Goal: Task Accomplishment & Management: Complete application form

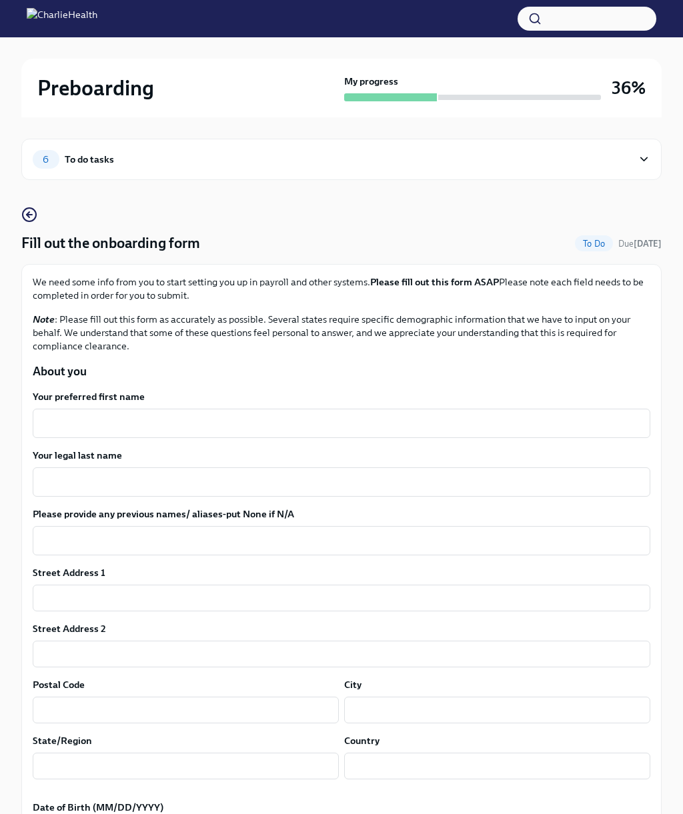
click at [43, 415] on textarea "Your preferred first name" at bounding box center [342, 423] width 602 height 16
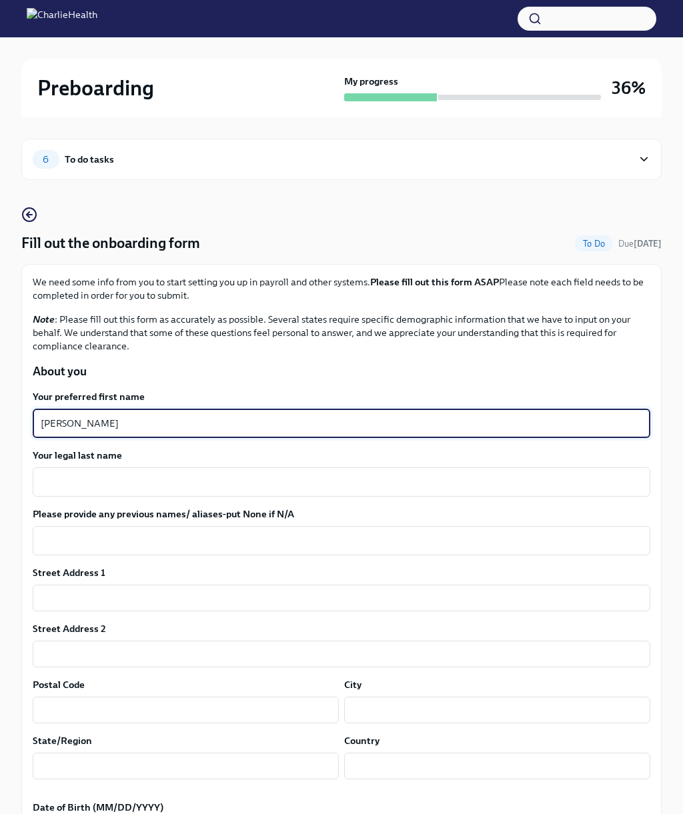
type textarea "[PERSON_NAME]"
click at [54, 477] on textarea "Your legal last name" at bounding box center [342, 482] width 602 height 16
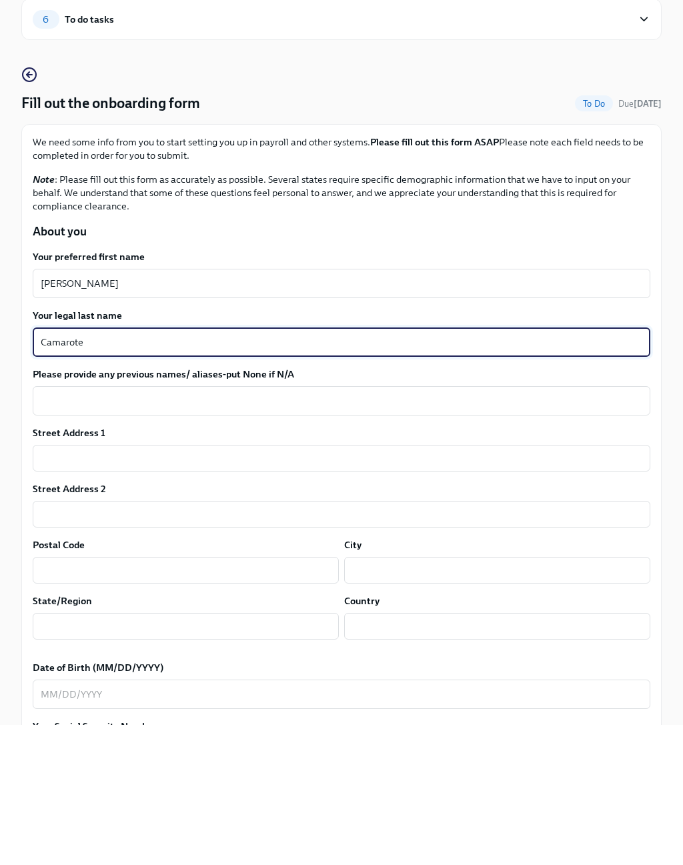
type textarea "Camarote"
click at [50, 533] on textarea "Please provide any previous names/ aliases-put None if N/A" at bounding box center [342, 541] width 602 height 16
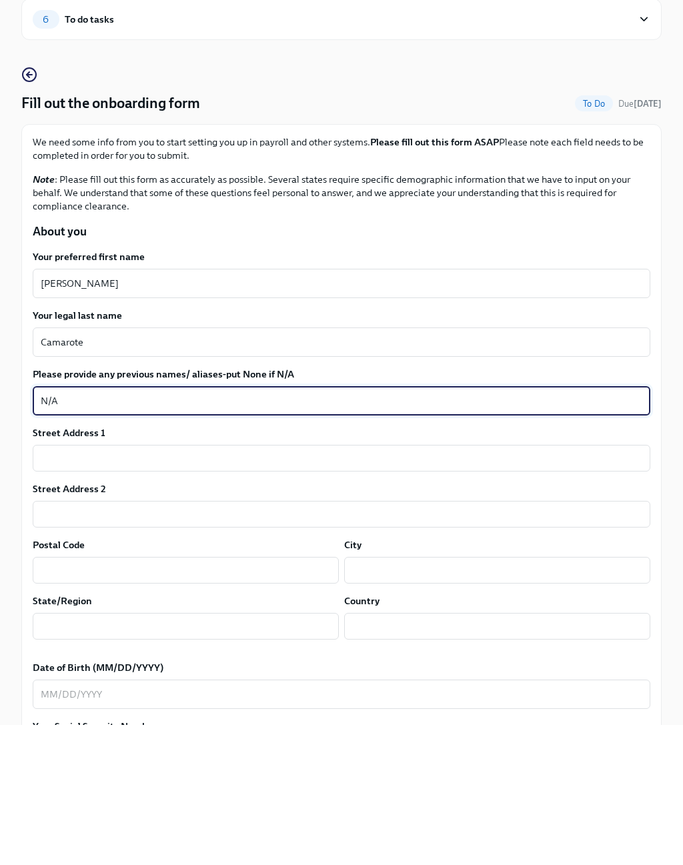
type textarea "N/A"
click at [63, 585] on input "text" at bounding box center [342, 598] width 618 height 27
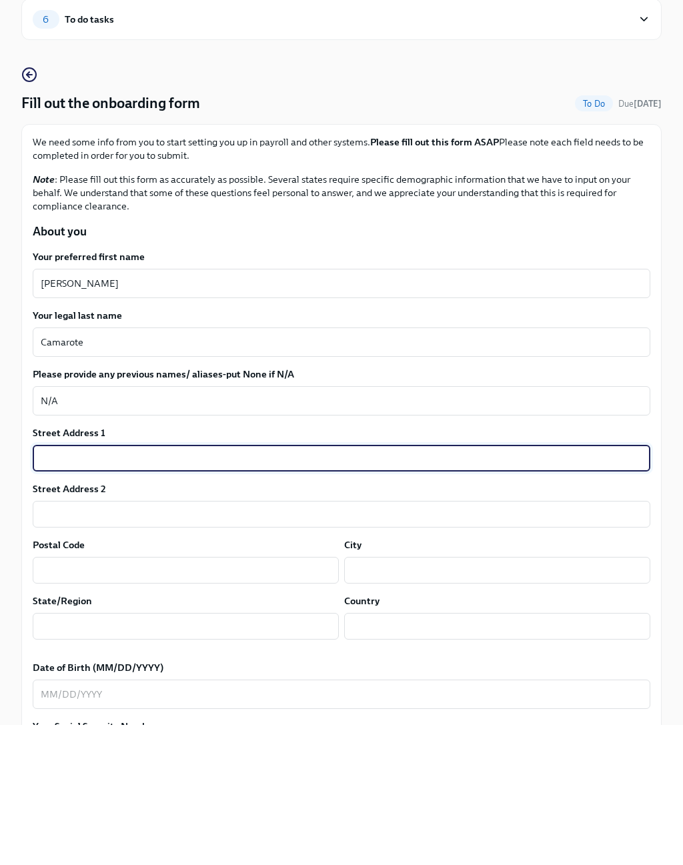
type input "4"
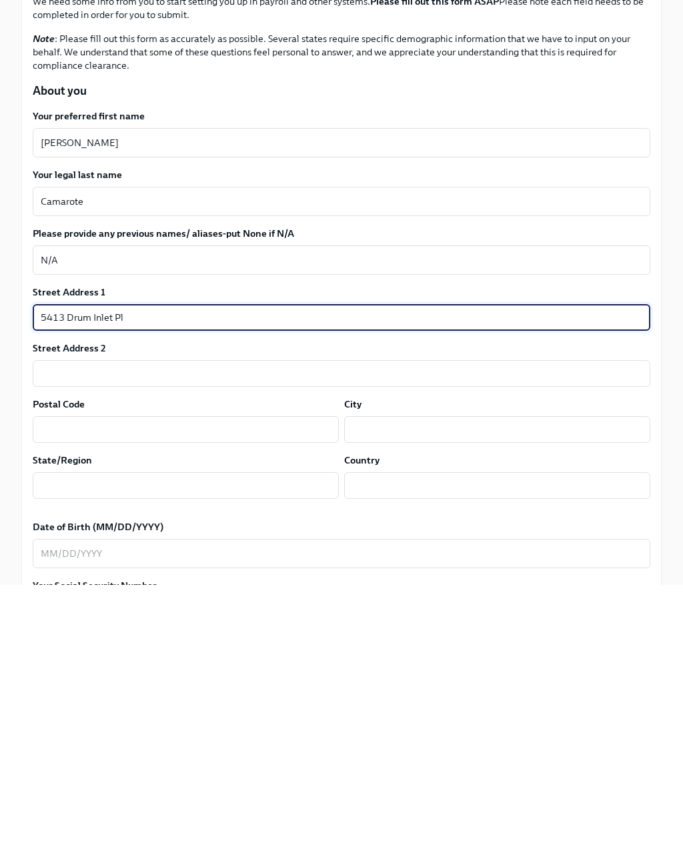
type input "5413 Drum Inlet Pl"
click at [69, 697] on input "text" at bounding box center [186, 710] width 306 height 27
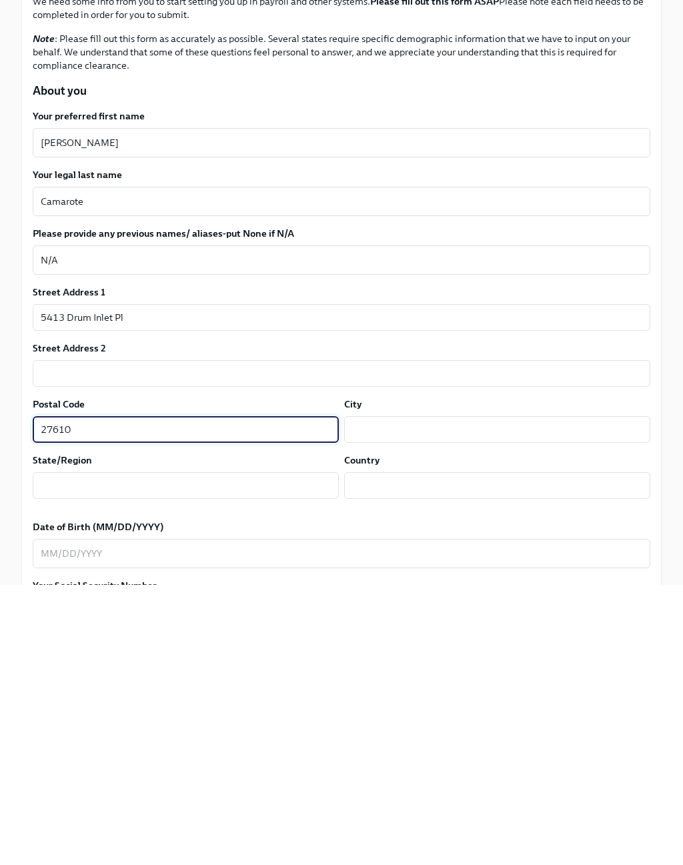
type input "27610"
click at [389, 697] on input "text" at bounding box center [497, 710] width 306 height 27
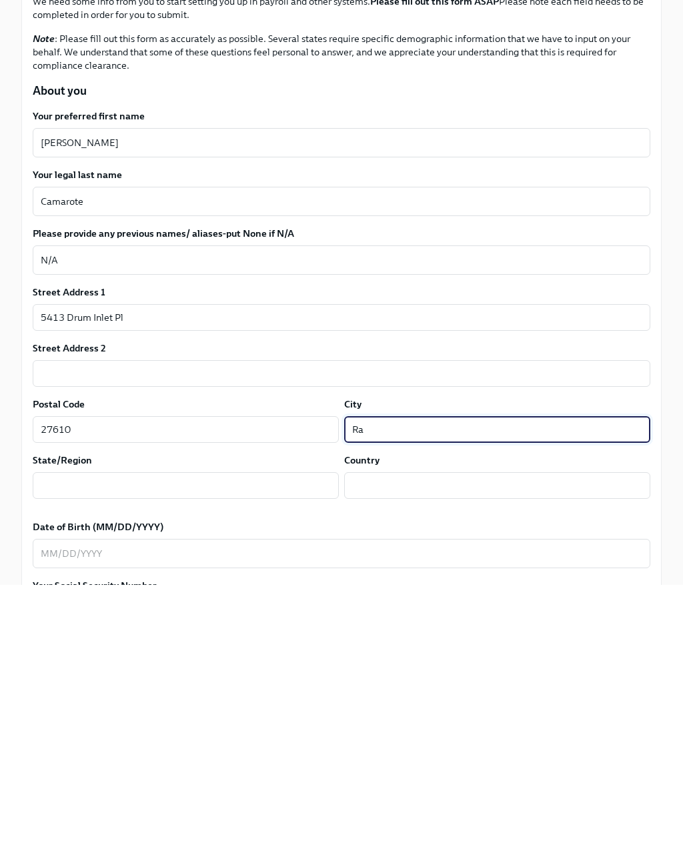
type input "R"
type input "[GEOGRAPHIC_DATA]"
click at [63, 753] on input "text" at bounding box center [186, 766] width 306 height 27
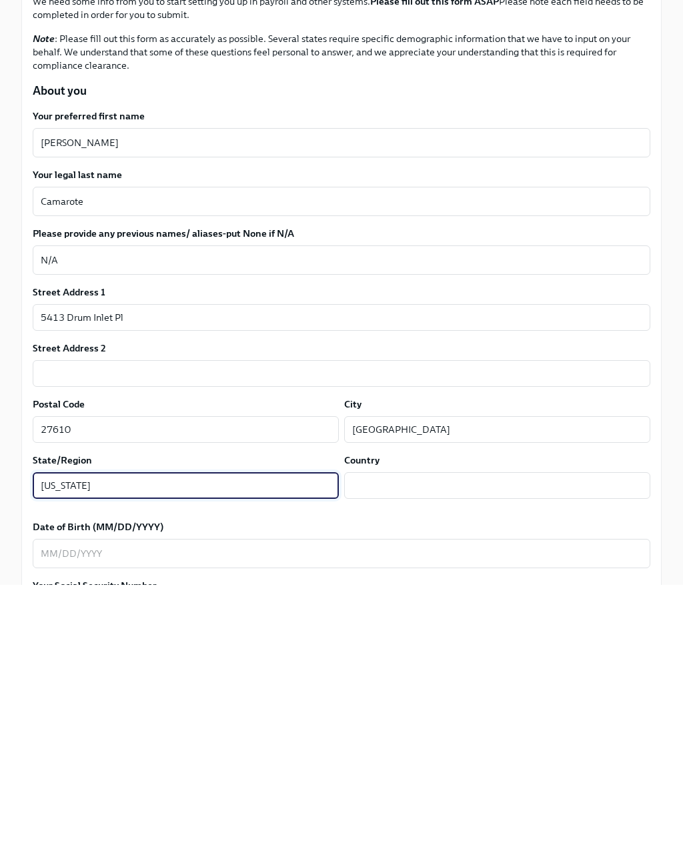
type input "[US_STATE]"
click at [534, 753] on input "text" at bounding box center [497, 766] width 306 height 27
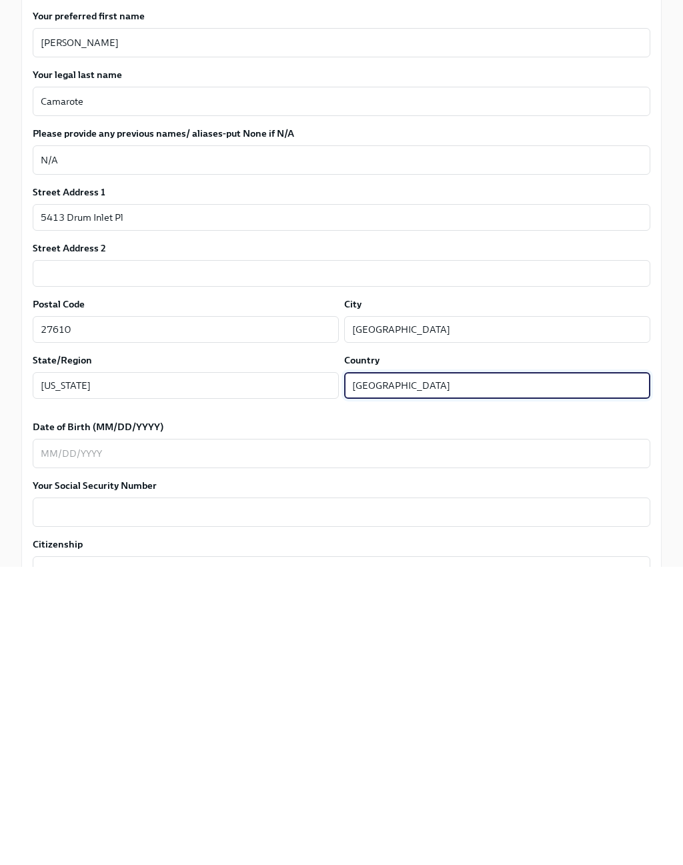
scroll to position [85, 0]
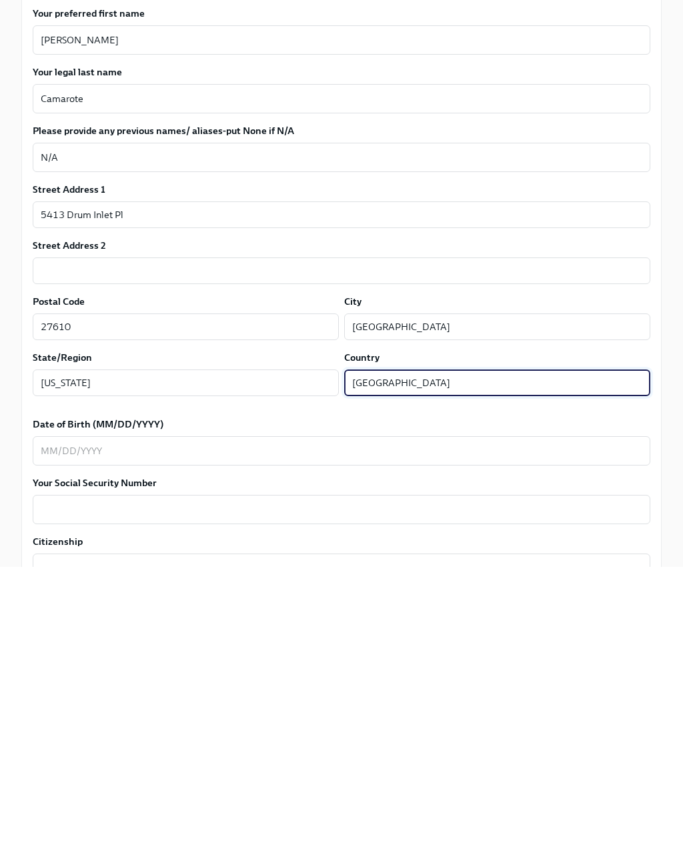
type input "[GEOGRAPHIC_DATA]"
click at [76, 741] on textarea "Date of Birth (MM/DD/YYYY)" at bounding box center [342, 749] width 602 height 16
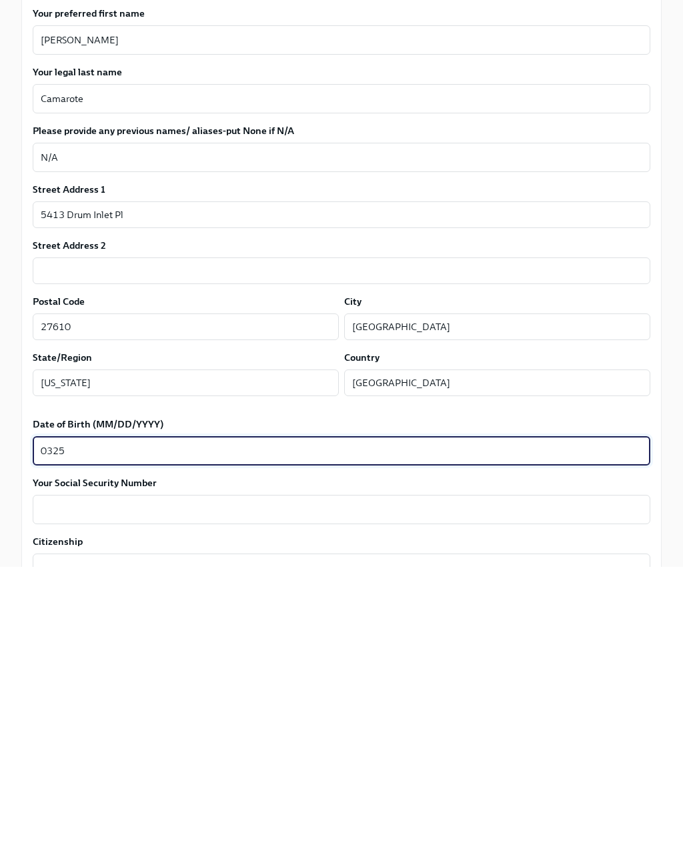
type textarea "032594"
click at [58, 741] on textarea "Zero 3251994" at bounding box center [342, 749] width 602 height 16
click at [59, 741] on textarea "Zero 3251994" at bounding box center [342, 749] width 602 height 16
click at [75, 800] on textarea "Your Social Security Number" at bounding box center [342, 808] width 602 height 16
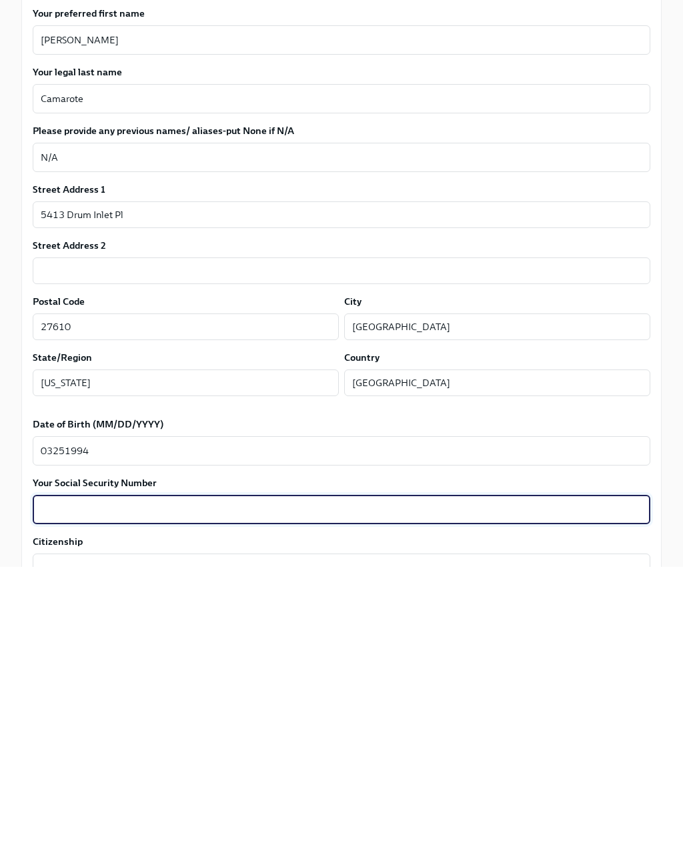
click at [56, 741] on textarea "03251994" at bounding box center [342, 749] width 602 height 16
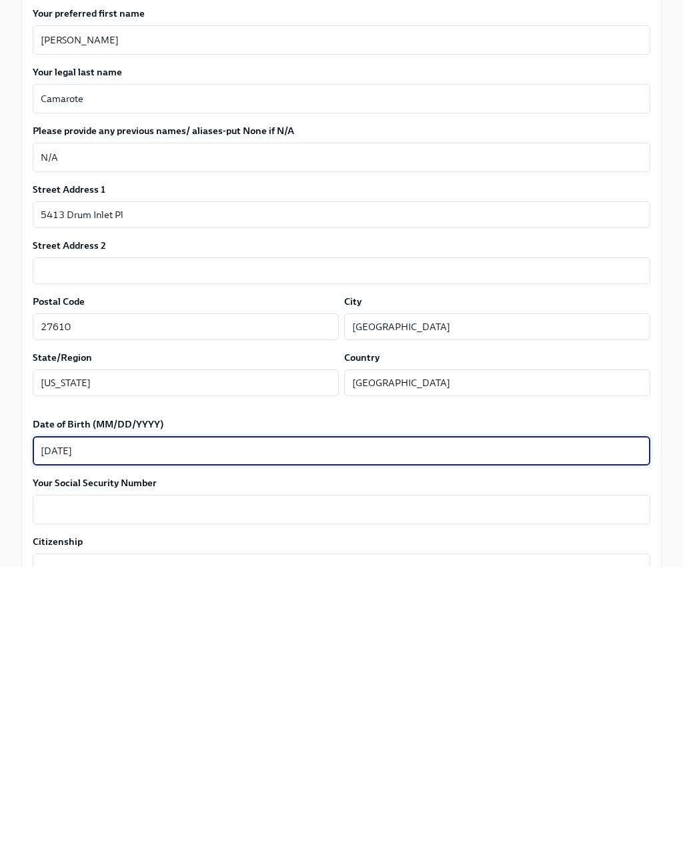
type textarea "[DATE]"
click at [67, 800] on textarea "Your Social Security Number" at bounding box center [342, 808] width 602 height 16
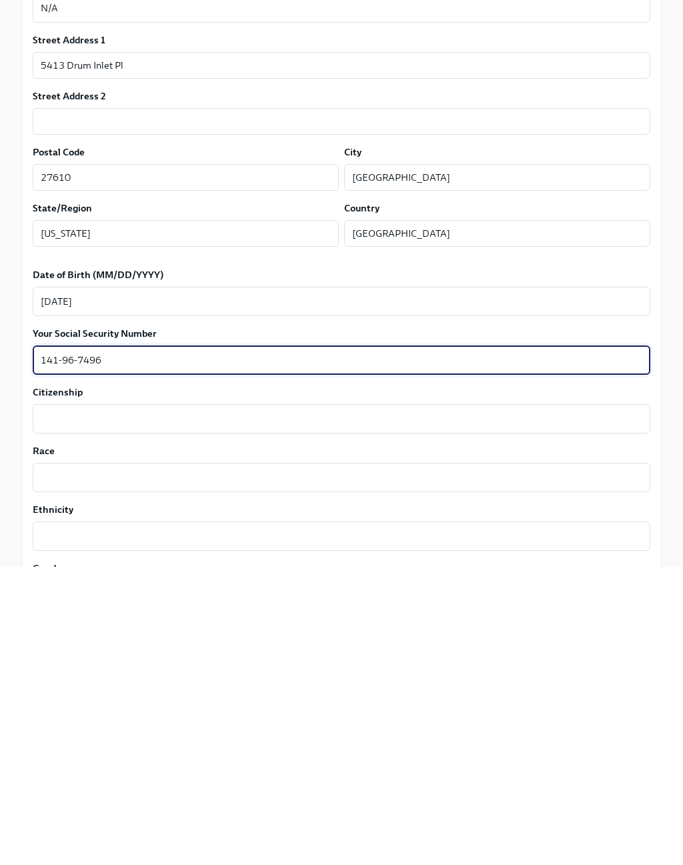
scroll to position [277, 0]
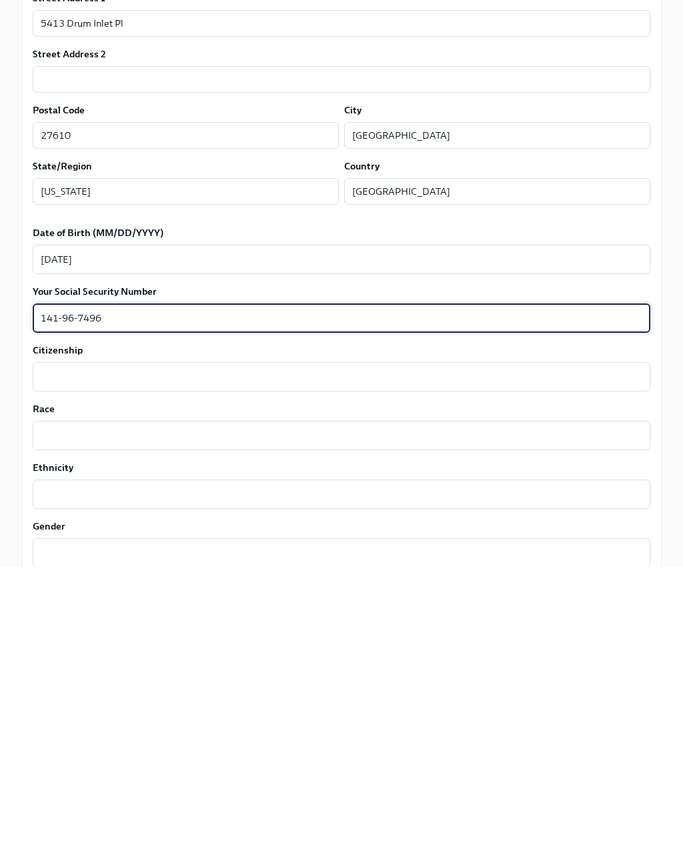
type textarea "141-96-7496"
click at [74, 660] on div "x ​" at bounding box center [342, 674] width 618 height 29
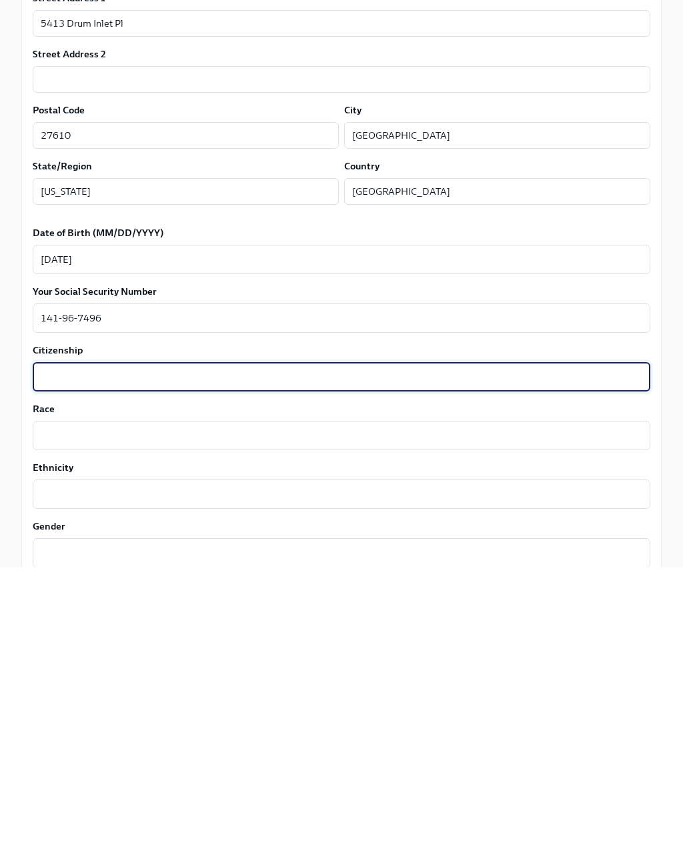
click at [59, 726] on textarea "Race" at bounding box center [342, 734] width 602 height 16
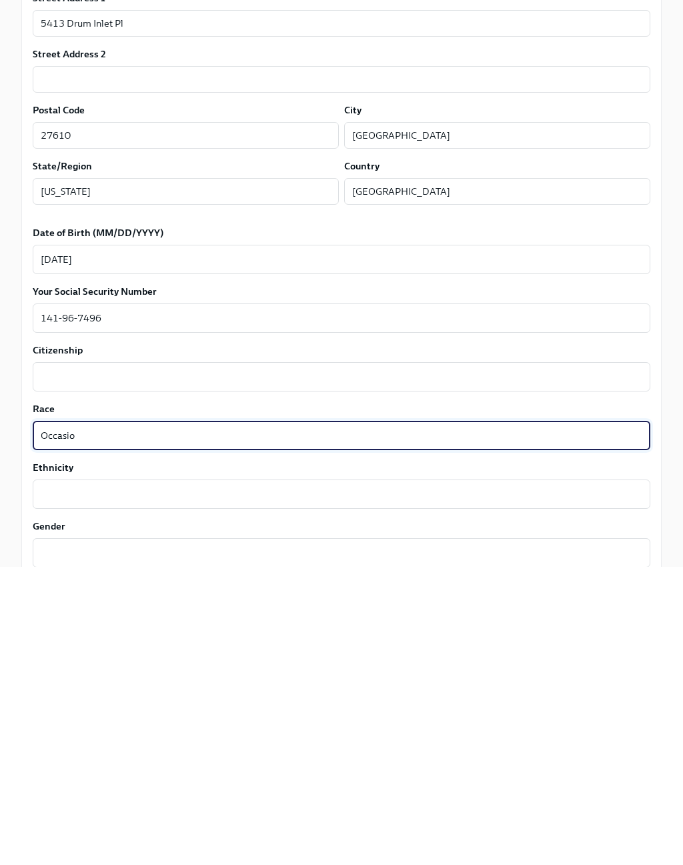
type textarea "Occasion"
type textarea "Caucasian"
click at [63, 667] on textarea "Citizenship" at bounding box center [342, 675] width 602 height 16
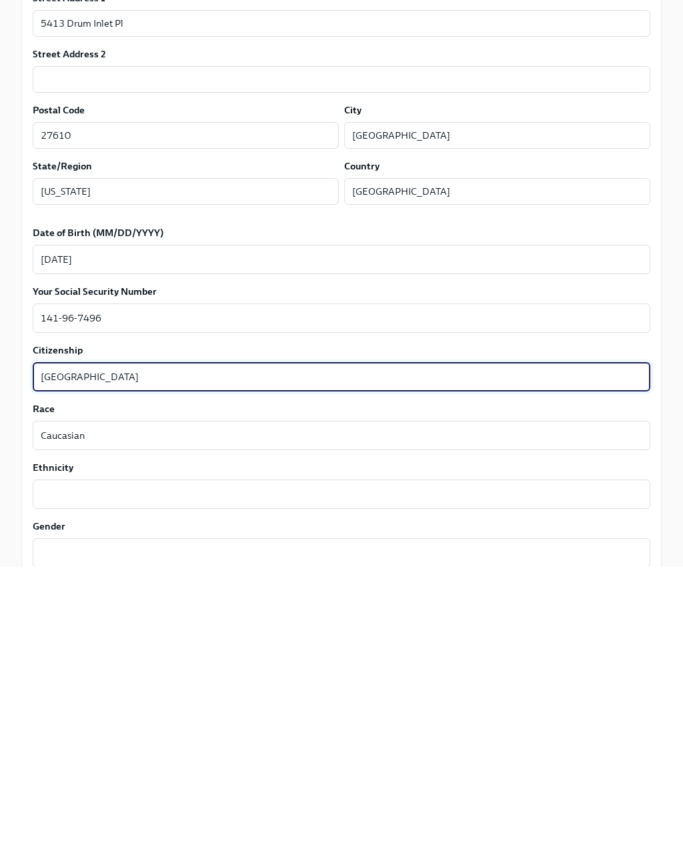
type textarea "[GEOGRAPHIC_DATA]"
click at [69, 784] on textarea "Ethnicity" at bounding box center [342, 792] width 602 height 16
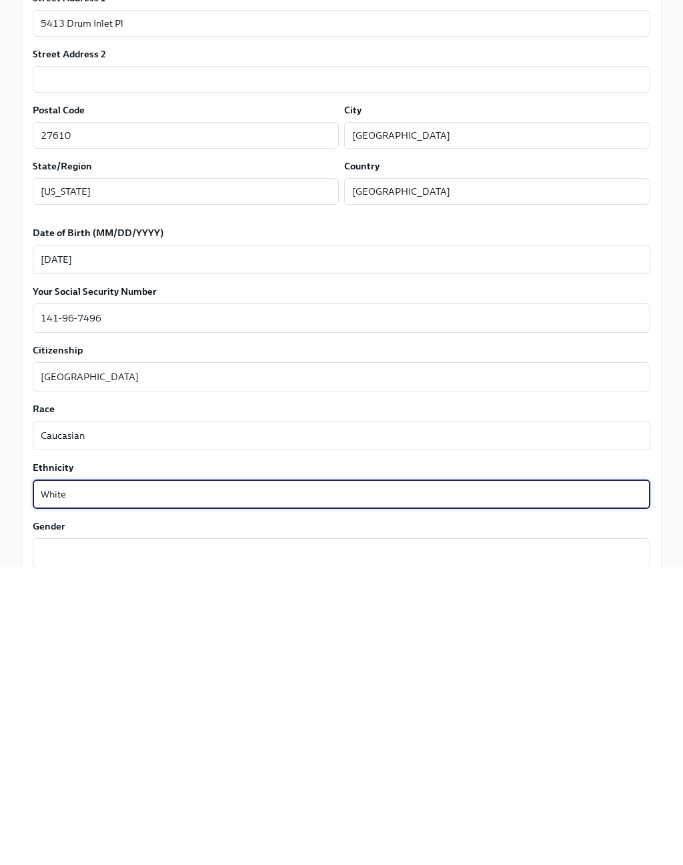
type textarea "White"
click at [59, 814] on textarea "Gender" at bounding box center [342, 851] width 602 height 16
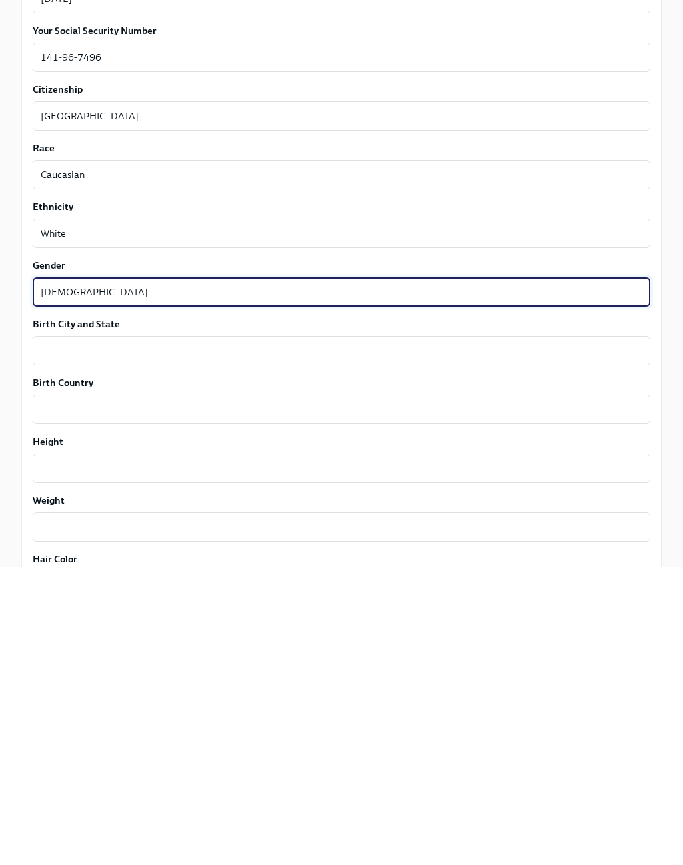
type textarea "[DEMOGRAPHIC_DATA]"
click at [95, 641] on textarea "Birth City and State" at bounding box center [342, 649] width 602 height 16
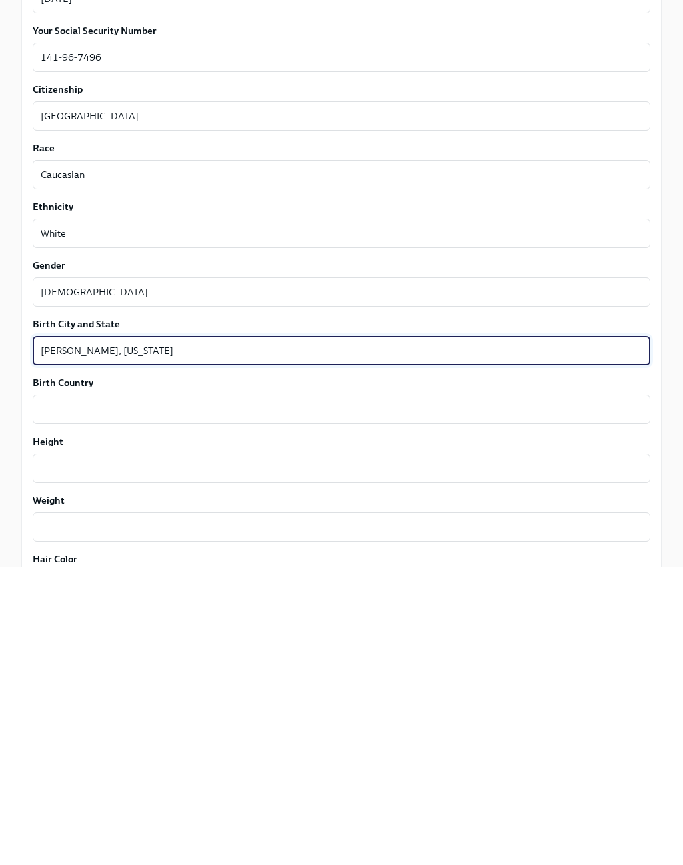
type textarea "[PERSON_NAME], [US_STATE]"
click at [44, 674] on label "Birth Country" at bounding box center [342, 680] width 618 height 13
click at [44, 700] on textarea "Birth Country" at bounding box center [342, 708] width 602 height 16
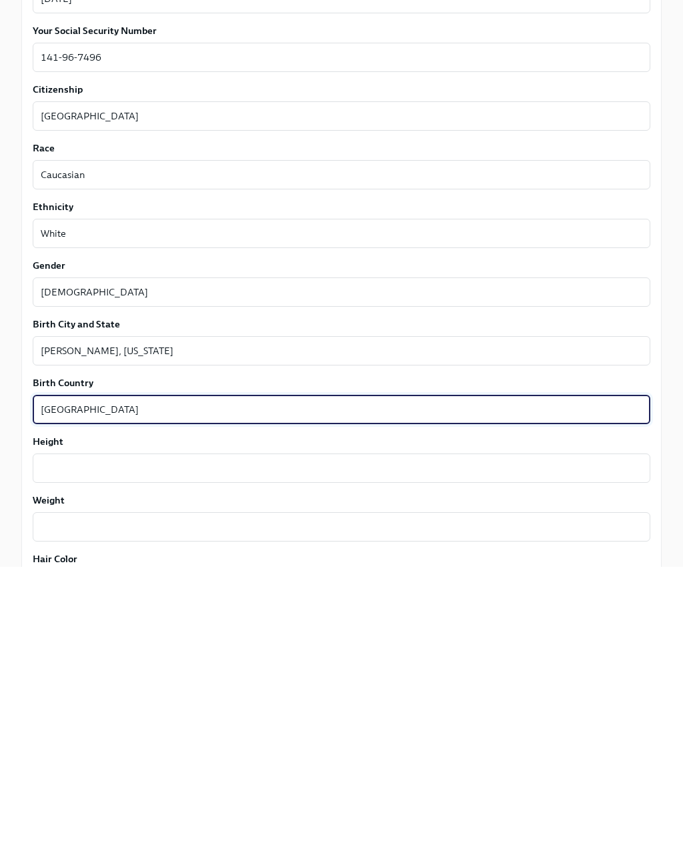
type textarea "[GEOGRAPHIC_DATA]"
click at [67, 758] on textarea "Height" at bounding box center [342, 766] width 602 height 16
click at [122, 758] on textarea "5 foot seven" at bounding box center [342, 766] width 602 height 16
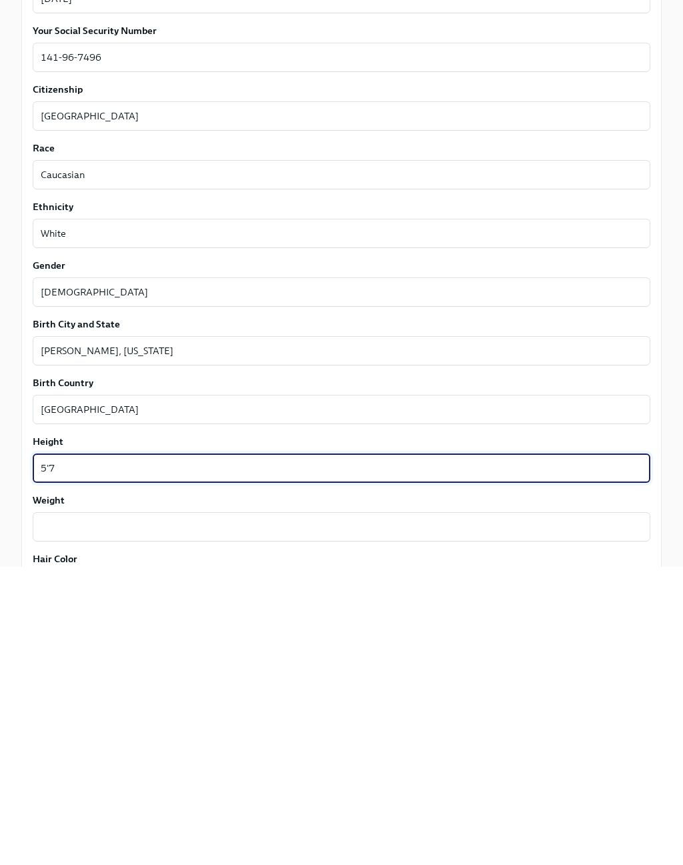
type textarea "5'7"
click at [74, 814] on textarea "Weight" at bounding box center [342, 825] width 602 height 16
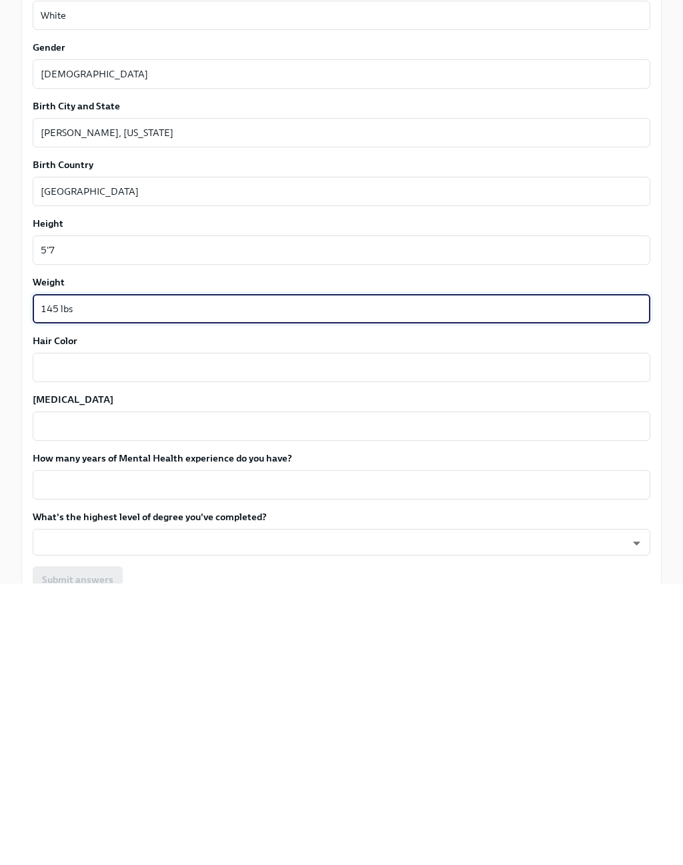
scroll to position [773, 0]
type textarea "145 lbs"
click at [75, 615] on label "Hair Color" at bounding box center [342, 621] width 618 height 13
click at [75, 640] on textarea "Hair Color" at bounding box center [342, 648] width 602 height 16
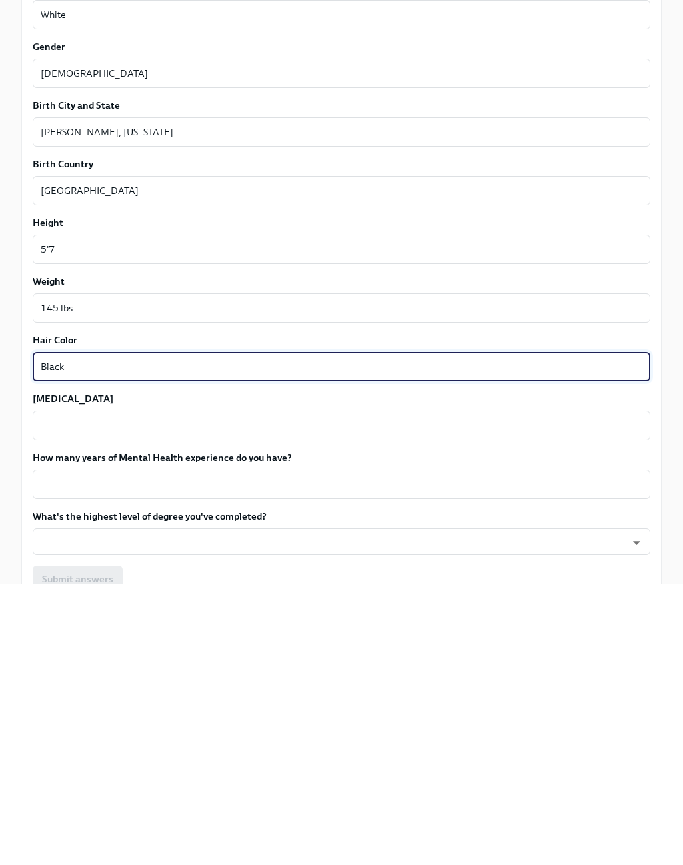
type textarea "Black"
click at [77, 699] on textarea "[MEDICAL_DATA]" at bounding box center [342, 707] width 602 height 16
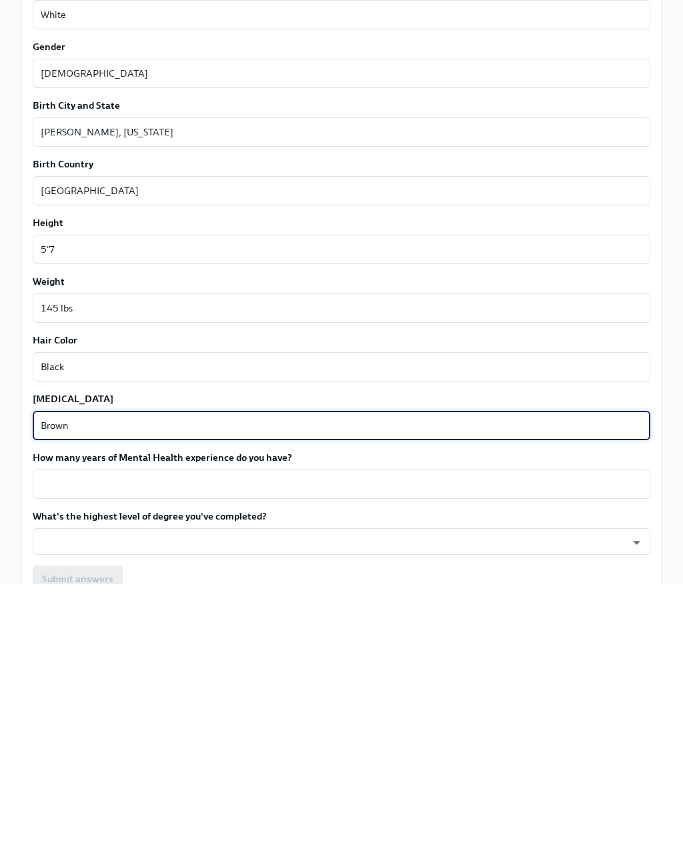
type textarea "Brown"
click at [594, 758] on textarea "How many years of Mental Health experience do you have?" at bounding box center [342, 766] width 602 height 16
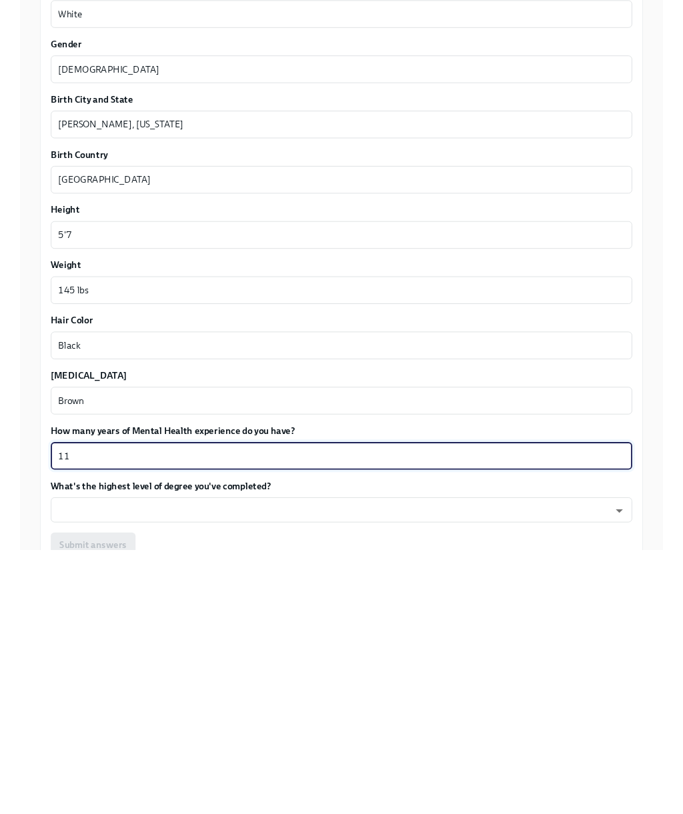
scroll to position [828, 0]
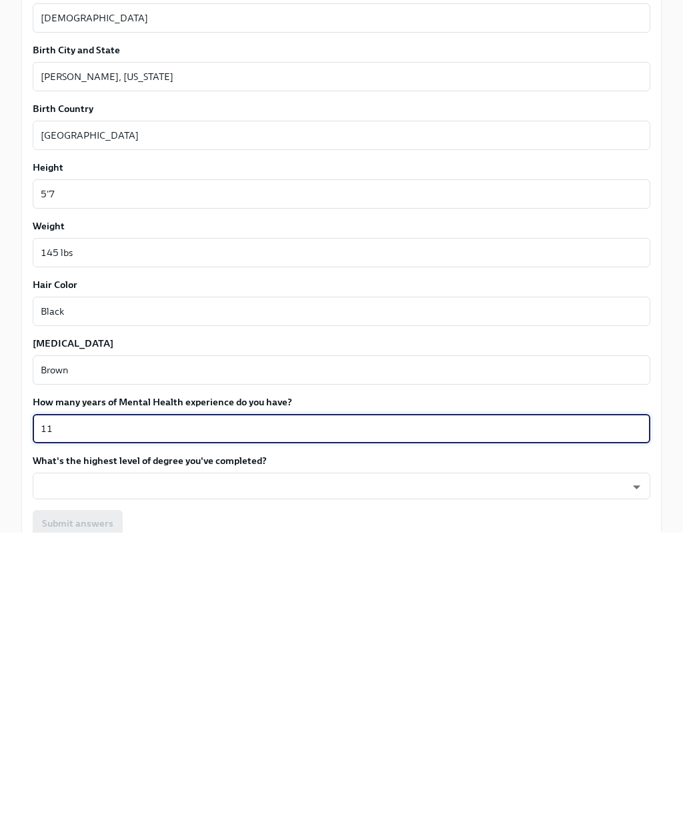
type textarea "11"
click at [171, 490] on body "Preboarding My progress 36% 6 To do tasks Fill out the onboarding form To Do Du…" at bounding box center [341, 52] width 683 height 1760
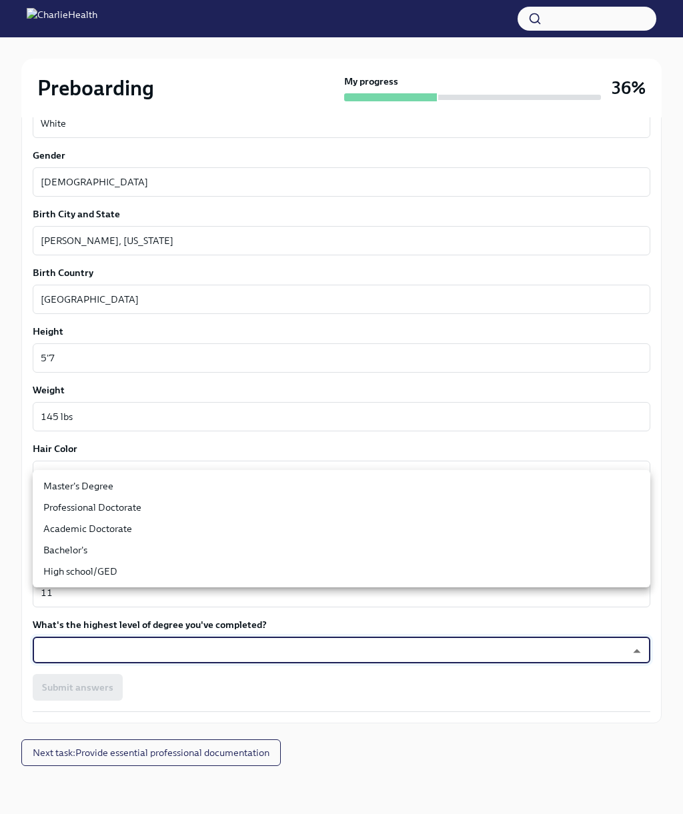
click at [61, 489] on li "Master's Degree" at bounding box center [342, 486] width 618 height 21
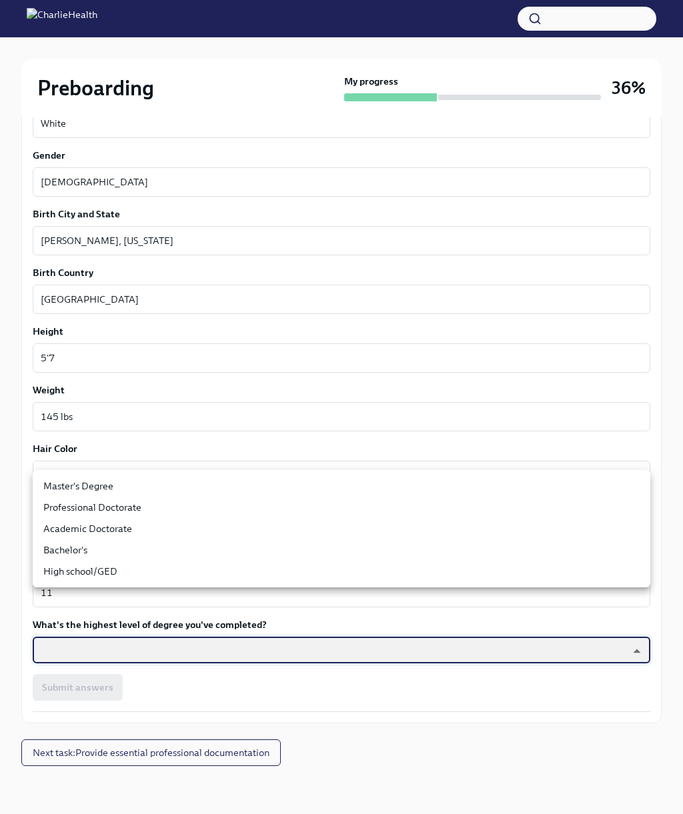
type input "2vBr-ghkD"
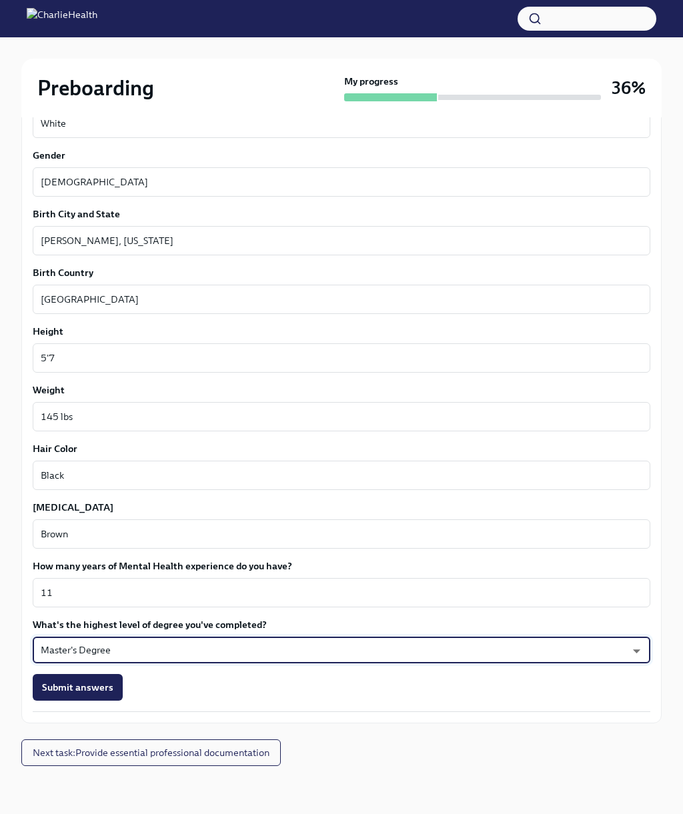
click at [83, 695] on button "Submit answers" at bounding box center [78, 687] width 90 height 27
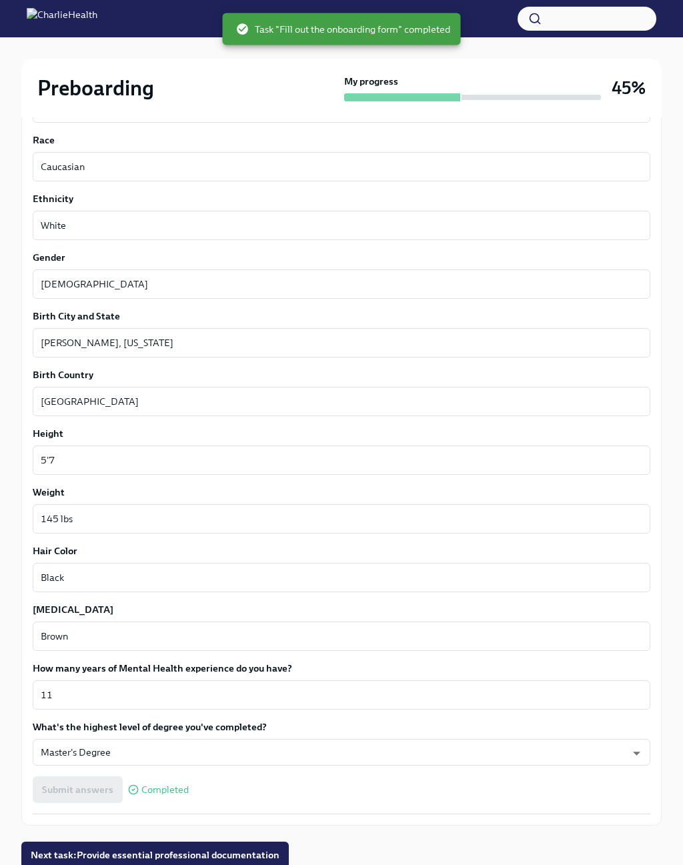
scroll to position [895, 0]
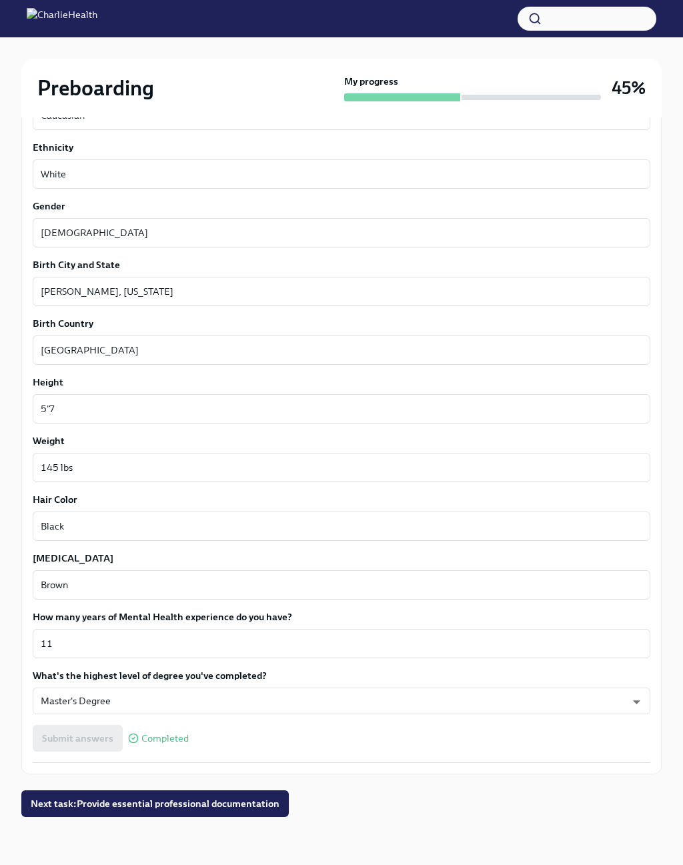
click at [81, 802] on span "Next task : Provide essential professional documentation" at bounding box center [155, 803] width 249 height 13
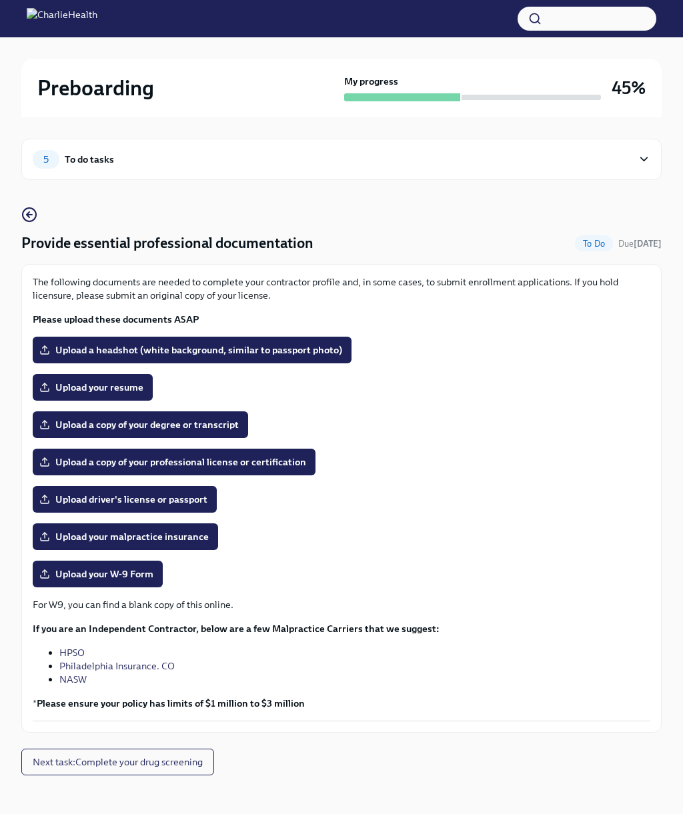
click at [95, 379] on label "Upload your resume" at bounding box center [93, 387] width 120 height 27
click at [0, 0] on input "Upload your resume" at bounding box center [0, 0] width 0 height 0
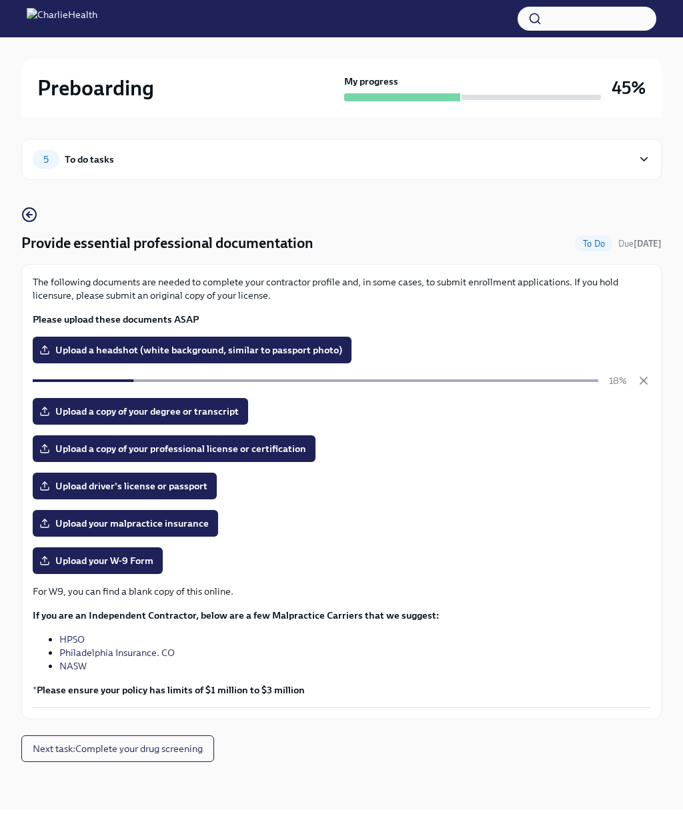
click at [78, 401] on label "Upload a copy of your degree or transcript" at bounding box center [140, 411] width 215 height 27
click at [0, 0] on input "Upload a copy of your degree or transcript" at bounding box center [0, 0] width 0 height 0
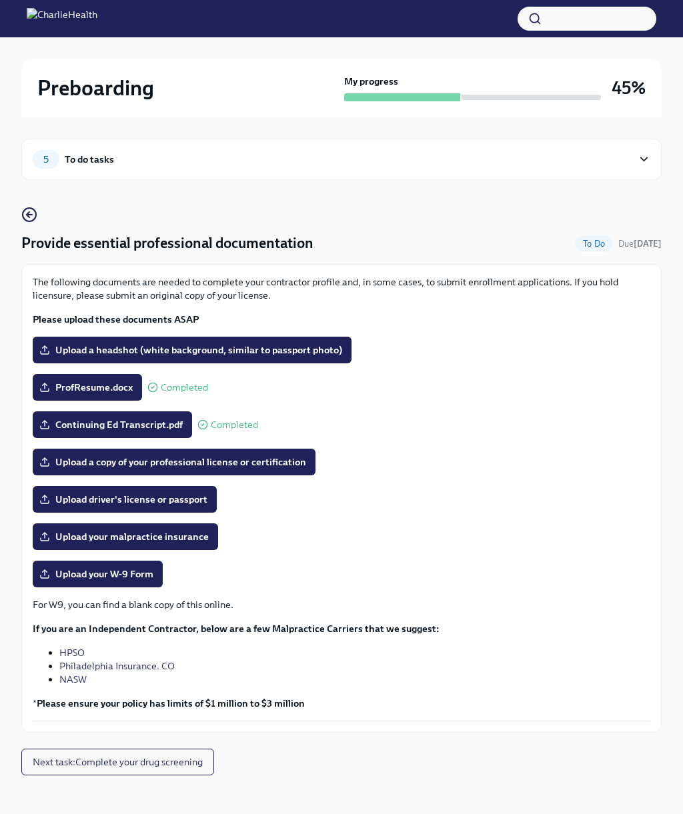
click at [57, 452] on label "Upload a copy of your professional license or certification" at bounding box center [174, 462] width 283 height 27
click at [0, 0] on input "Upload a copy of your professional license or certification" at bounding box center [0, 0] width 0 height 0
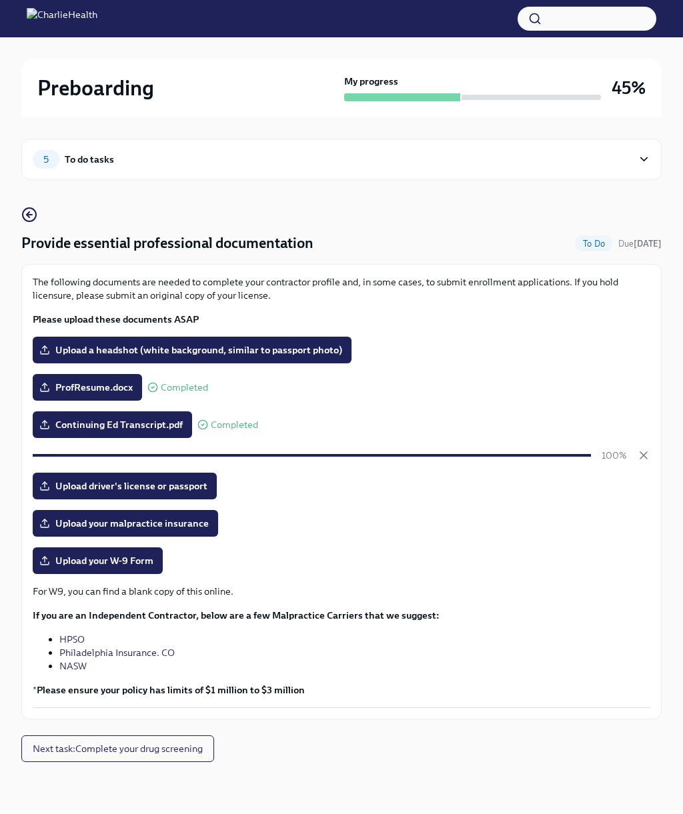
click at [79, 486] on span "Upload driver's license or passport" at bounding box center [124, 486] width 165 height 13
click at [0, 0] on input "Upload driver's license or passport" at bounding box center [0, 0] width 0 height 0
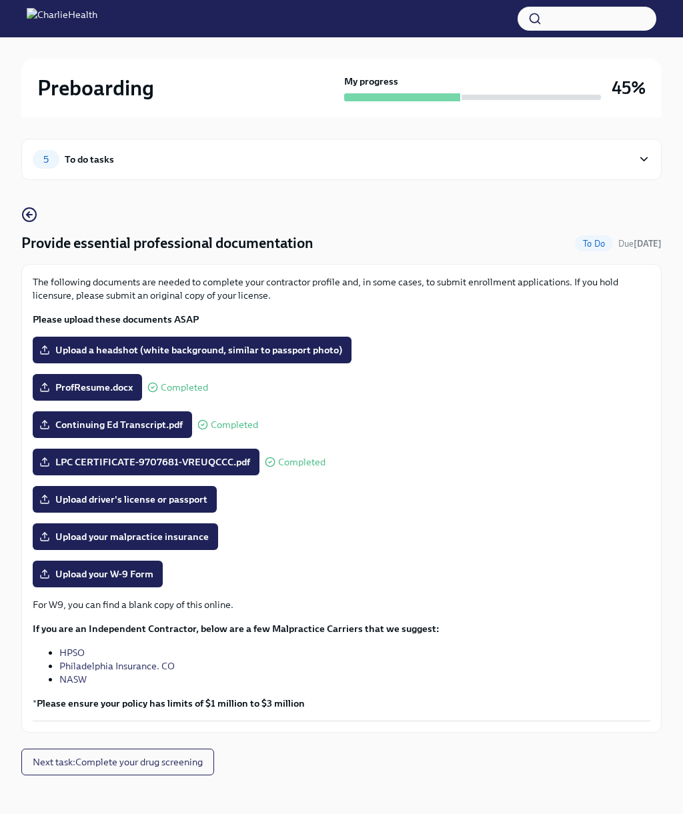
click at [91, 357] on label "Upload a headshot (white background, similar to passport photo)" at bounding box center [192, 350] width 319 height 27
click at [0, 0] on input "Upload a headshot (white background, similar to passport photo)" at bounding box center [0, 0] width 0 height 0
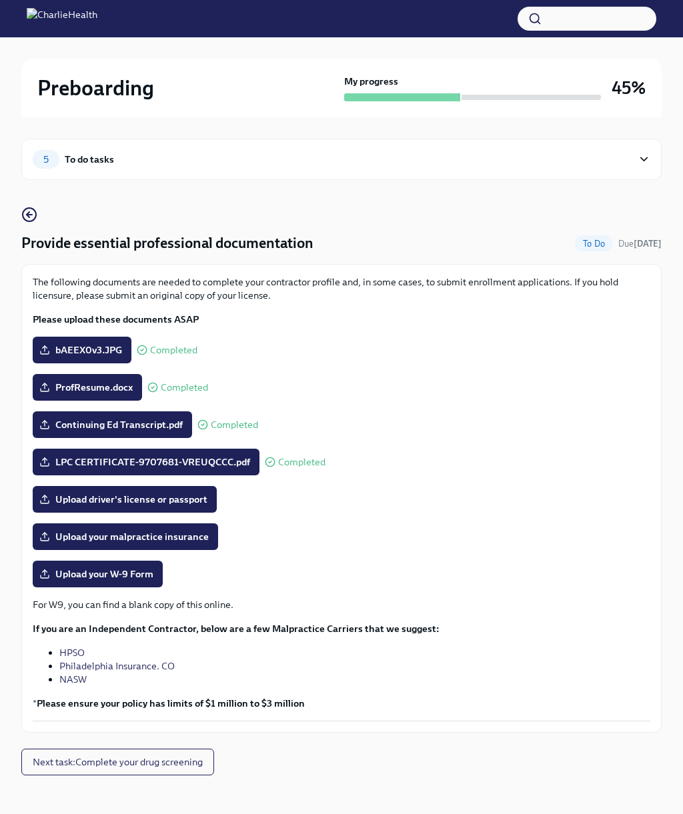
click at [74, 529] on label "Upload your malpractice insurance" at bounding box center [125, 537] width 185 height 27
click at [0, 0] on input "Upload your malpractice insurance" at bounding box center [0, 0] width 0 height 0
click at [65, 570] on span "Upload your W-9 Form" at bounding box center [97, 574] width 111 height 13
click at [0, 0] on input "Upload your W-9 Form" at bounding box center [0, 0] width 0 height 0
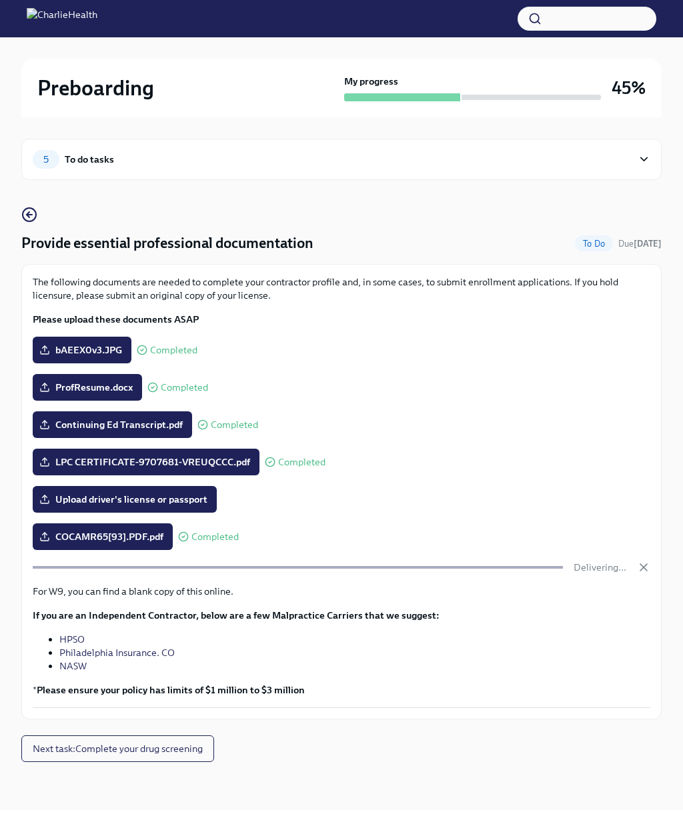
click at [633, 564] on div "Delivering..." at bounding box center [342, 567] width 618 height 13
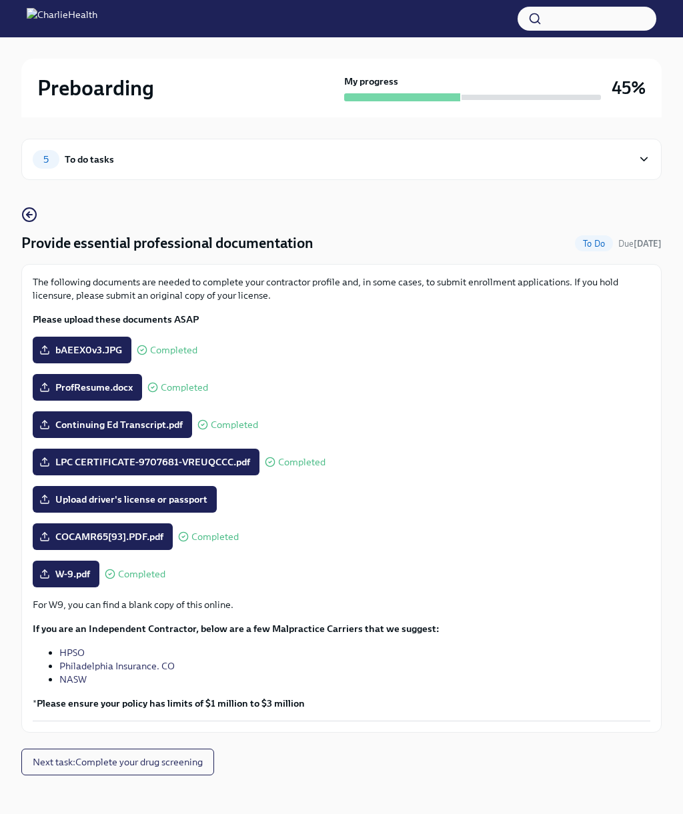
click at [73, 573] on span "W-9.pdf" at bounding box center [66, 574] width 48 height 13
click at [0, 0] on input "W-9.pdf" at bounding box center [0, 0] width 0 height 0
